Goal: Information Seeking & Learning: Learn about a topic

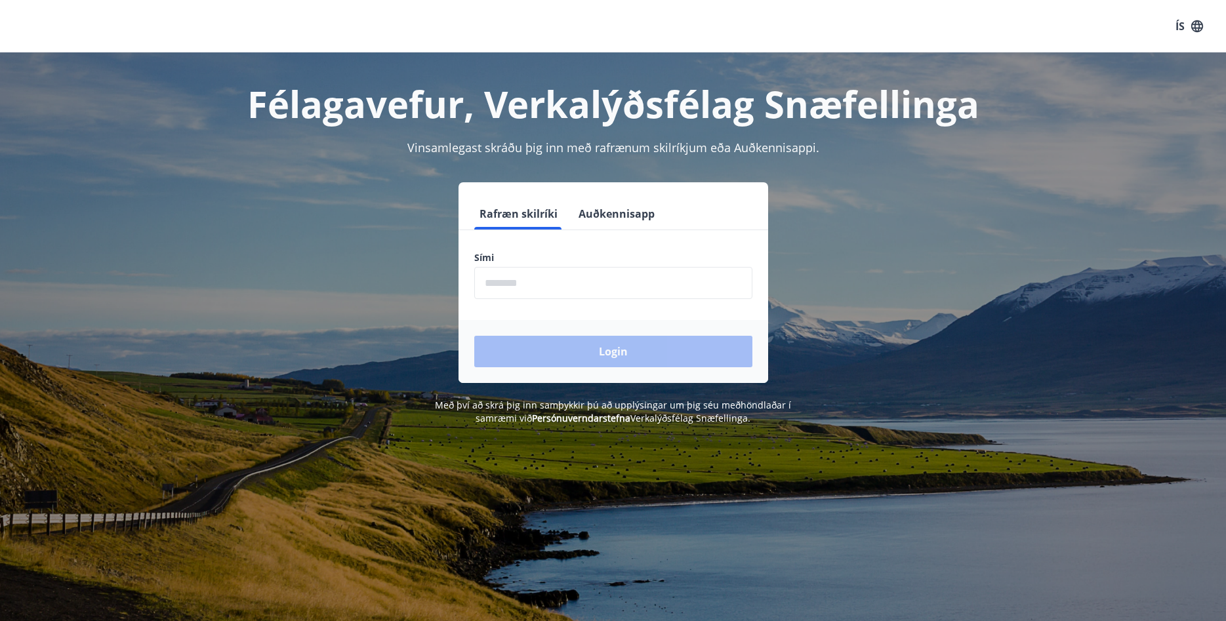
click at [560, 288] on input "phone" at bounding box center [613, 283] width 278 height 32
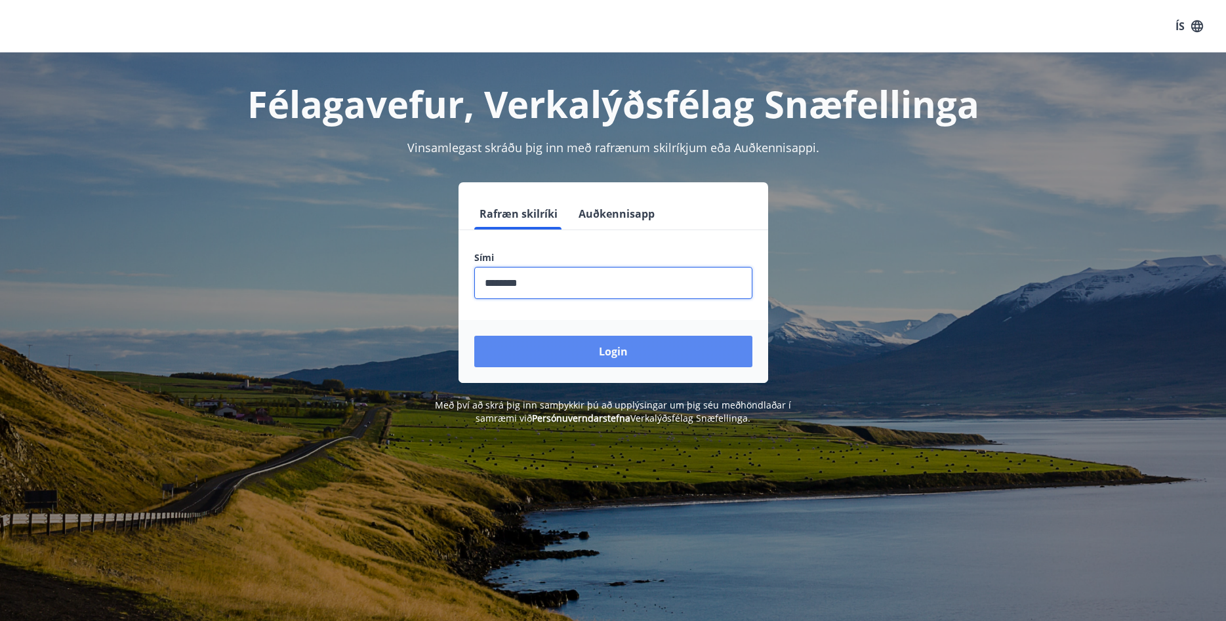
type input "********"
click at [588, 361] on button "Login" at bounding box center [613, 351] width 278 height 31
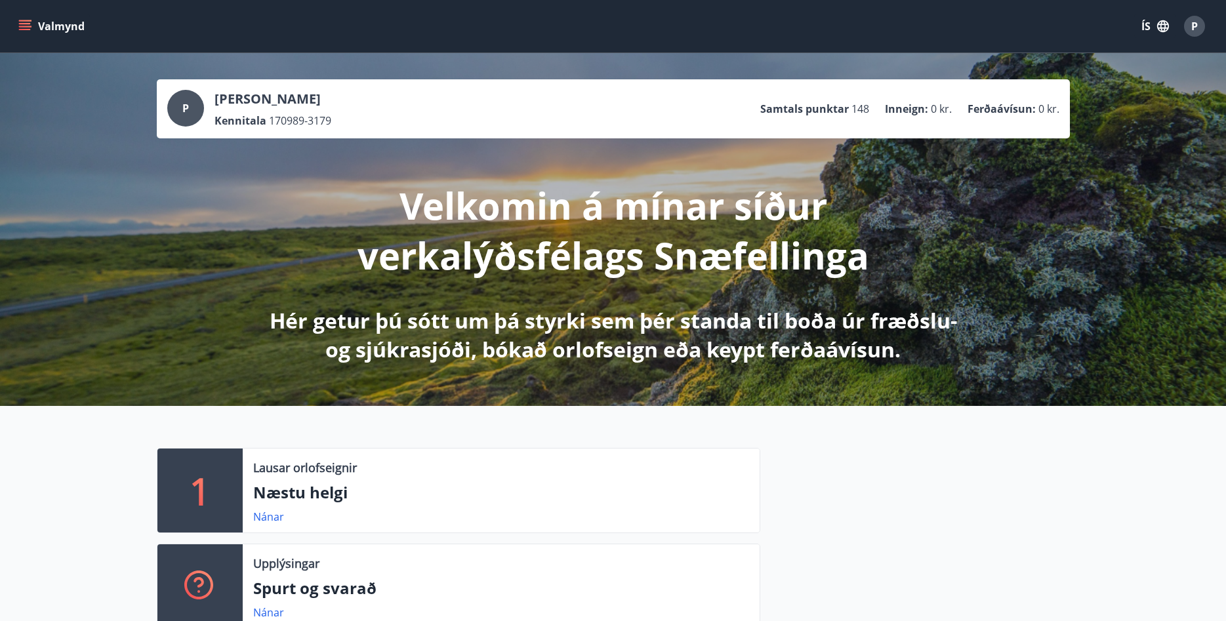
click at [1152, 26] on button "ÍS" at bounding box center [1155, 26] width 42 height 24
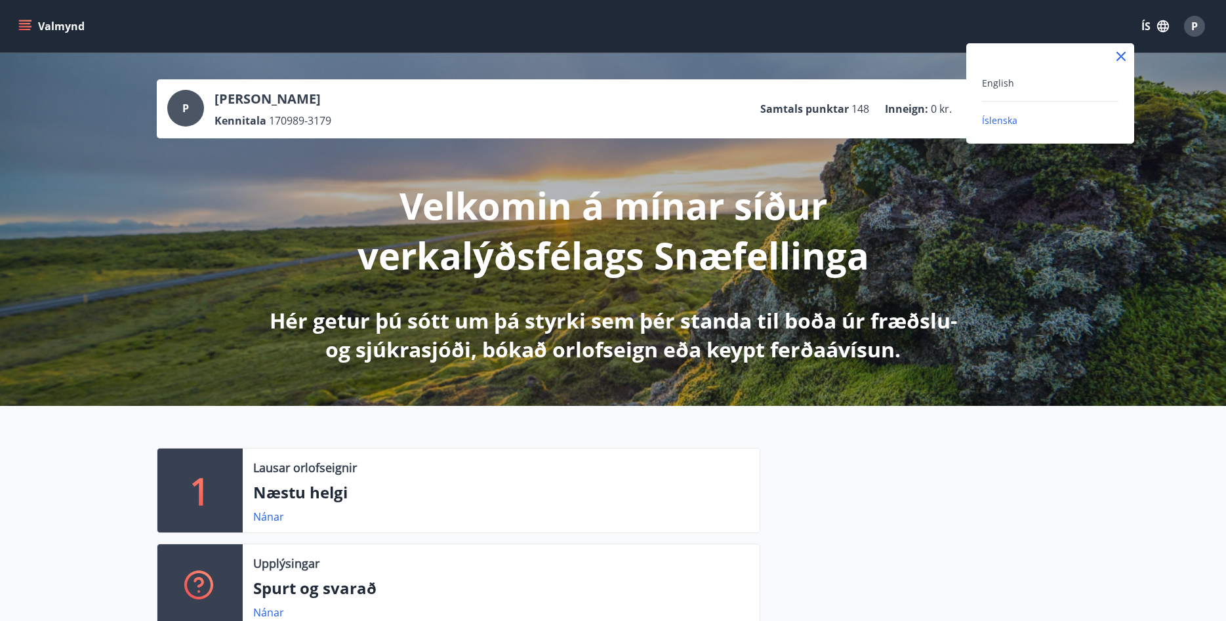
click at [1015, 77] on div "English" at bounding box center [1050, 83] width 136 height 16
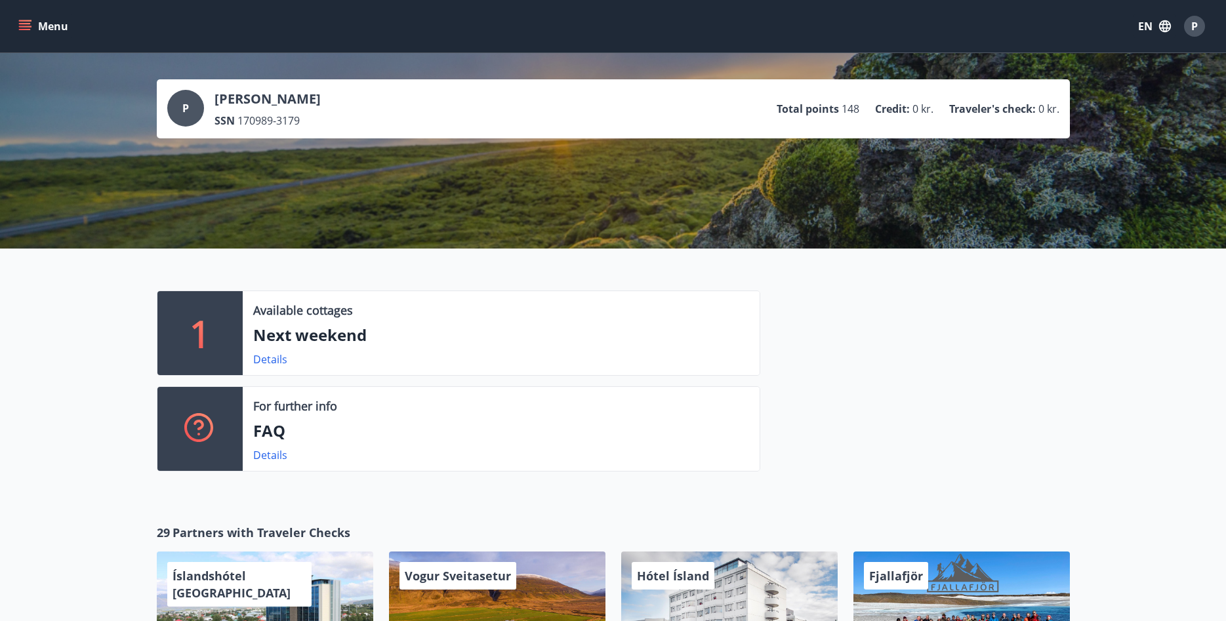
click at [56, 28] on button "Menu" at bounding box center [45, 26] width 58 height 24
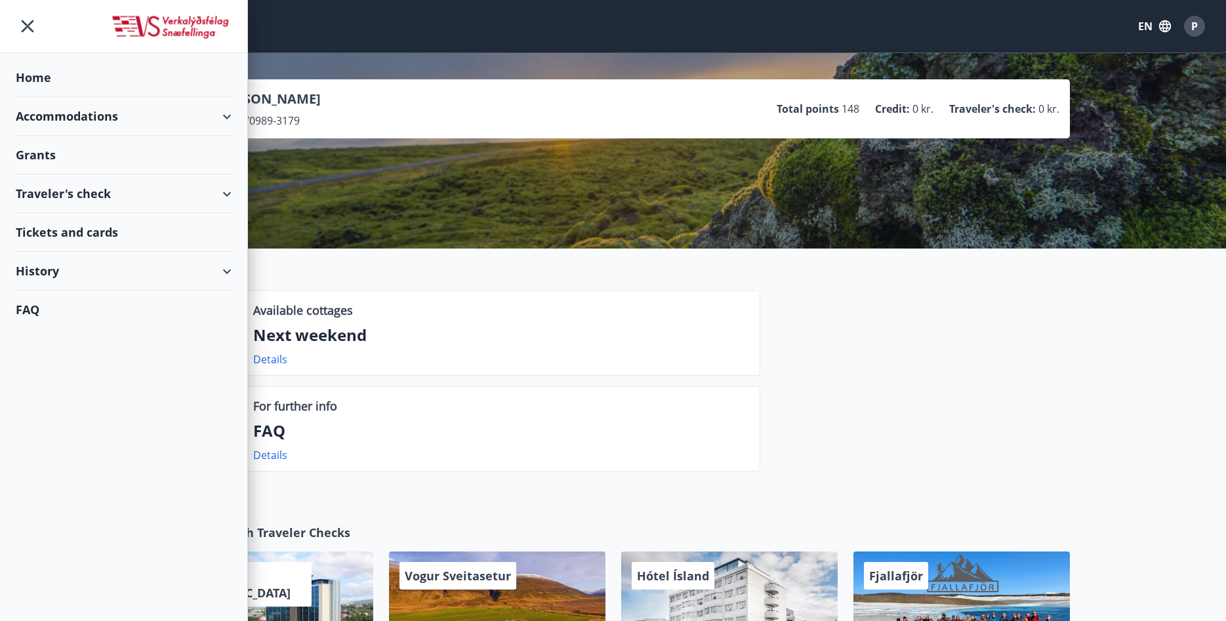
click at [118, 97] on div "Grants" at bounding box center [124, 77] width 216 height 39
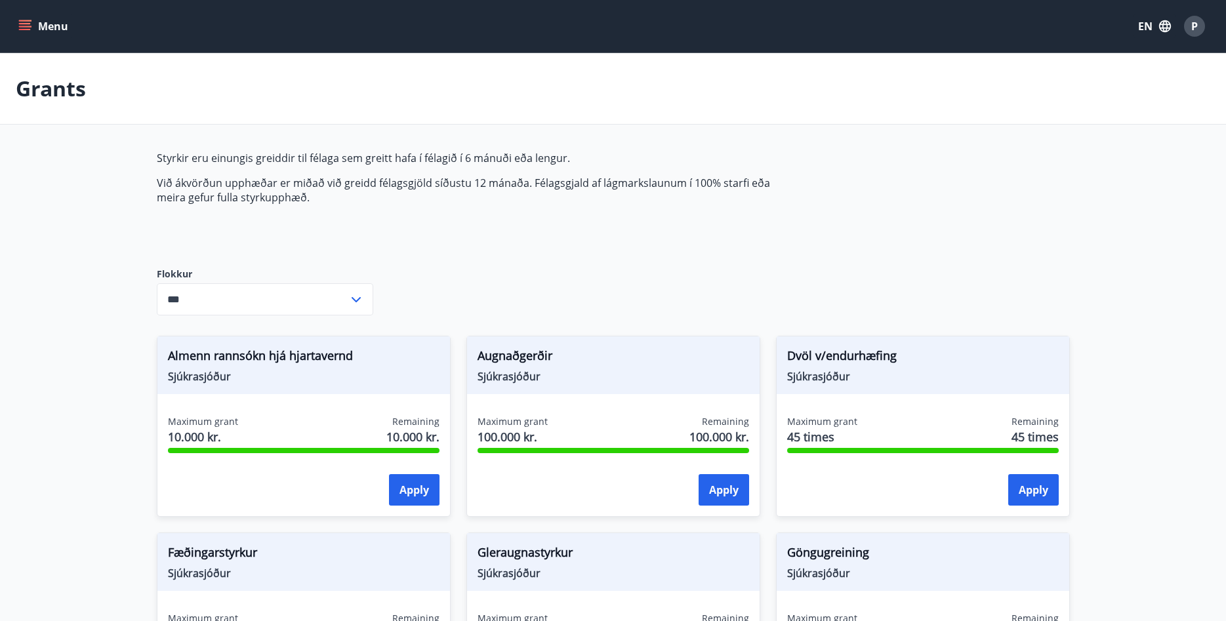
type input "***"
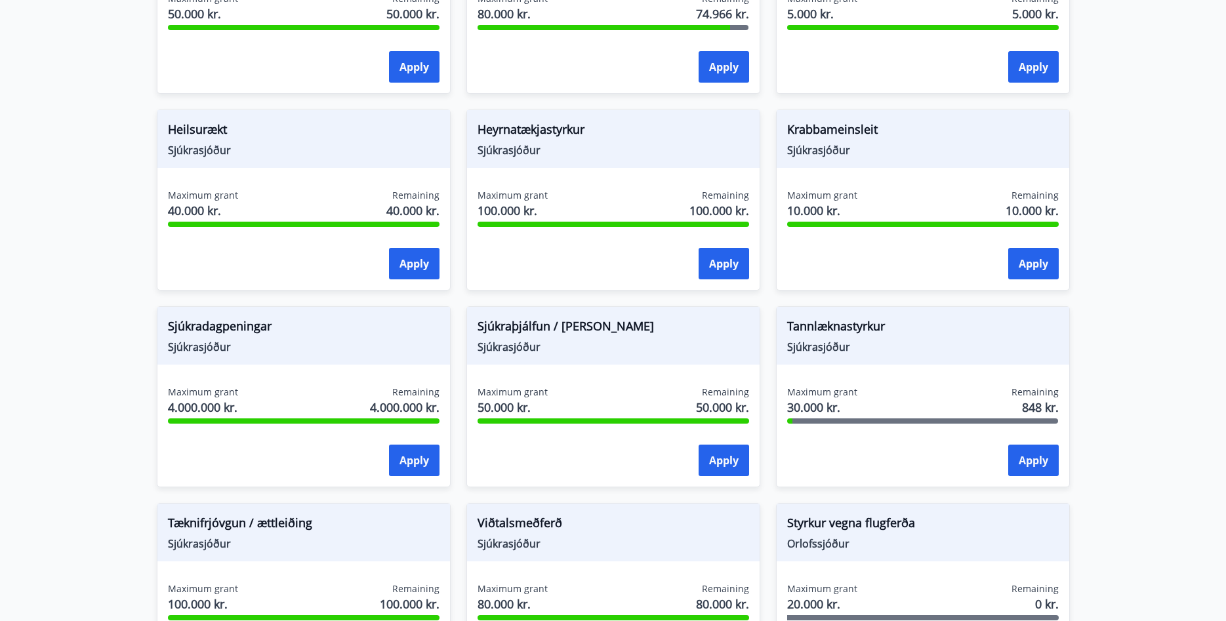
scroll to position [669, 0]
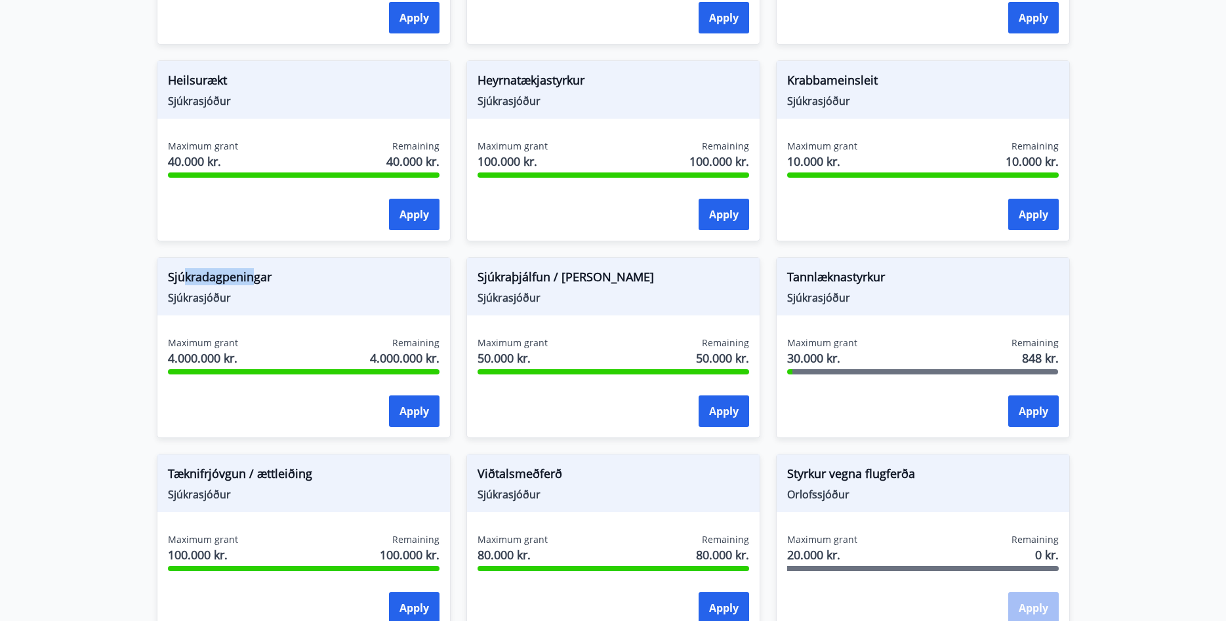
drag, startPoint x: 197, startPoint y: 265, endPoint x: 264, endPoint y: 269, distance: 67.0
click at [264, 269] on div "Sjúkradagpeningar Sjúkrasjóður" at bounding box center [303, 287] width 293 height 58
click at [287, 296] on span "Sjúkrasjóður" at bounding box center [304, 298] width 272 height 14
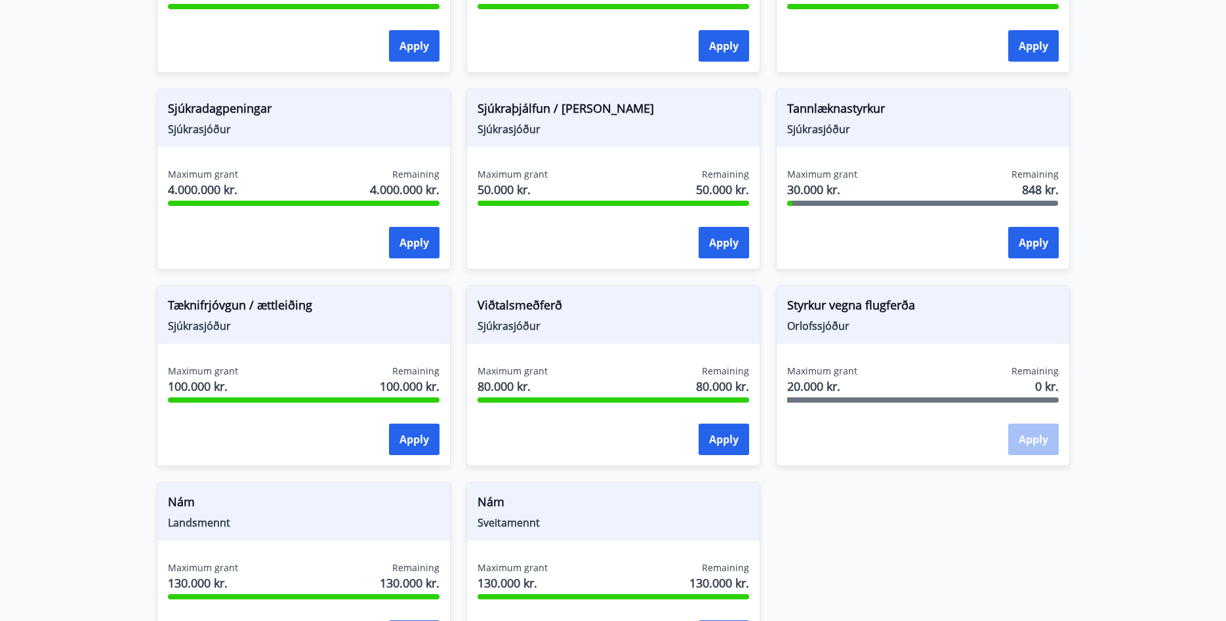
scroll to position [870, 0]
